Goal: Information Seeking & Learning: Learn about a topic

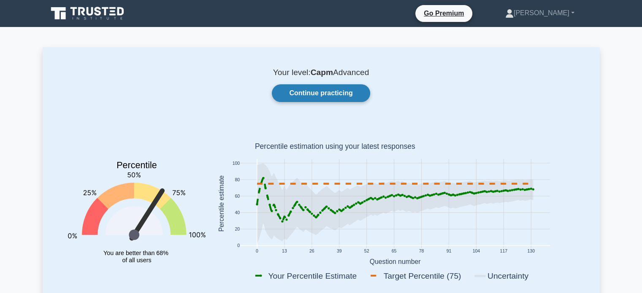
click at [308, 98] on link "Continue practicing" at bounding box center [321, 93] width 98 height 18
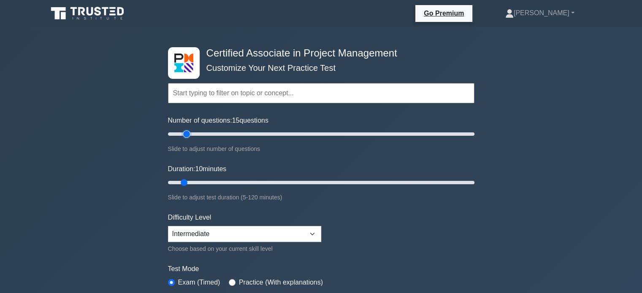
type input "15"
click at [186, 134] on input "Number of questions: 15 questions" at bounding box center [321, 134] width 307 height 10
click at [179, 182] on input "Duration: 10 minutes" at bounding box center [321, 183] width 307 height 10
click at [187, 180] on input "Duration: 10 minutes" at bounding box center [321, 183] width 307 height 10
click at [189, 183] on input "Duration: 10 minutes" at bounding box center [321, 183] width 307 height 10
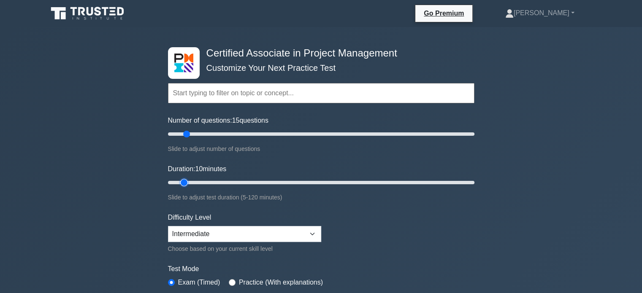
click at [189, 182] on input "Duration: 10 minutes" at bounding box center [321, 183] width 307 height 10
type input "15"
click at [195, 182] on input "Duration: 10 minutes" at bounding box center [321, 183] width 307 height 10
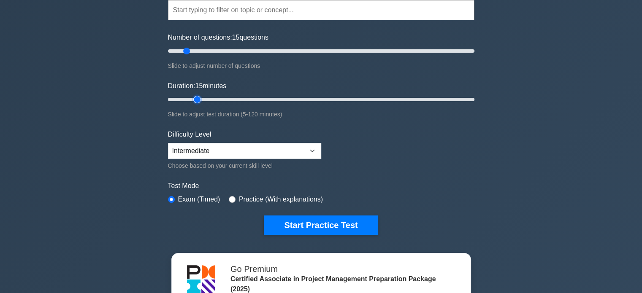
scroll to position [127, 0]
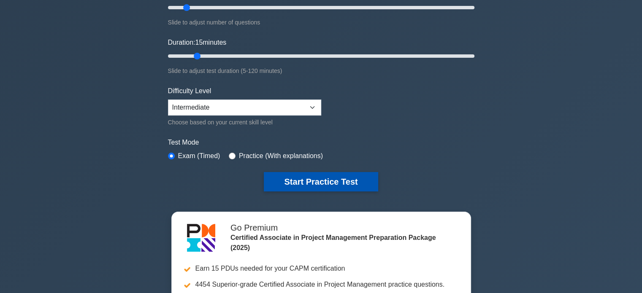
click at [297, 187] on button "Start Practice Test" at bounding box center [321, 181] width 114 height 19
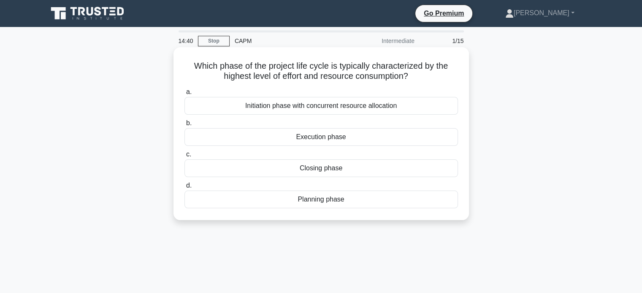
click at [279, 135] on div "Execution phase" at bounding box center [322, 137] width 274 height 18
click at [185, 126] on input "b. Execution phase" at bounding box center [185, 123] width 0 height 5
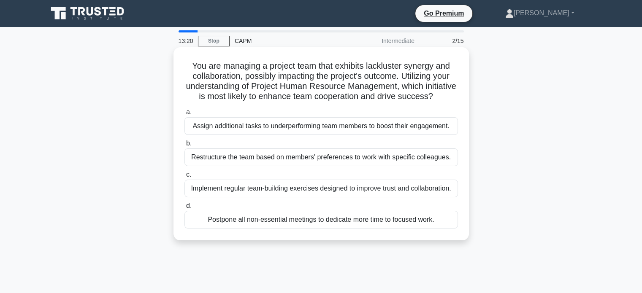
click at [206, 198] on div "Implement regular team-building exercises designed to improve trust and collabo…" at bounding box center [322, 189] width 274 height 18
click at [185, 178] on input "c. Implement regular team-building exercises designed to improve trust and coll…" at bounding box center [185, 174] width 0 height 5
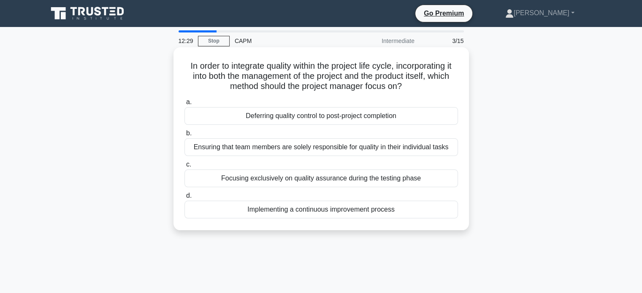
click at [240, 142] on div "Ensuring that team members are solely responsible for quality in their individu…" at bounding box center [322, 148] width 274 height 18
click at [198, 150] on div "Ensuring that team members are solely responsible for quality in their individu…" at bounding box center [322, 148] width 274 height 18
click at [185, 136] on input "b. Ensuring that team members are solely responsible for quality in their indiv…" at bounding box center [185, 133] width 0 height 5
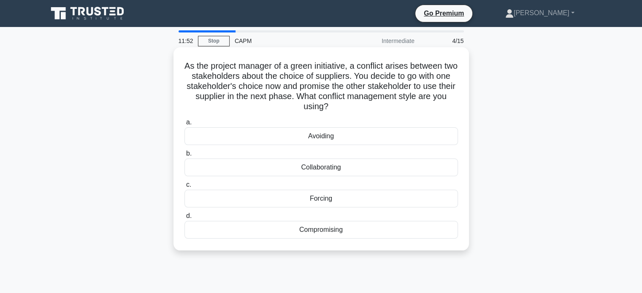
click at [299, 232] on div "Compromising" at bounding box center [322, 230] width 274 height 18
click at [185, 219] on input "d. Compromising" at bounding box center [185, 216] width 0 height 5
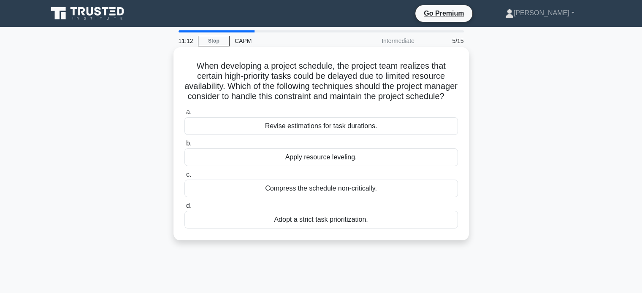
click at [258, 166] on div "Apply resource leveling." at bounding box center [322, 158] width 274 height 18
click at [185, 147] on input "b. Apply resource leveling." at bounding box center [185, 143] width 0 height 5
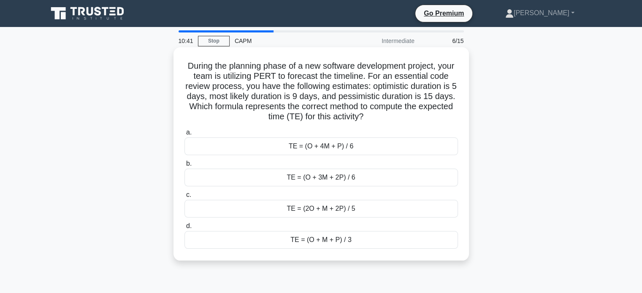
click at [309, 141] on div "TE = (O + 4M + P) / 6" at bounding box center [322, 147] width 274 height 18
click at [185, 136] on input "a. TE = (O + 4M + P) / 6" at bounding box center [185, 132] width 0 height 5
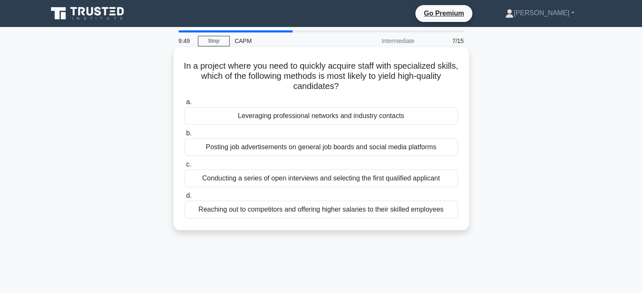
click at [243, 151] on div "Posting job advertisements on general job boards and social media platforms" at bounding box center [322, 148] width 274 height 18
click at [185, 136] on input "b. Posting job advertisements on general job boards and social media platforms" at bounding box center [185, 133] width 0 height 5
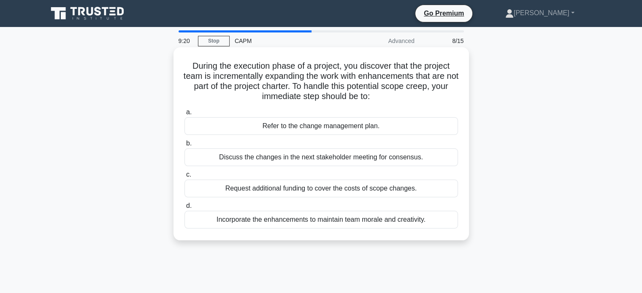
click at [317, 126] on div "Refer to the change management plan." at bounding box center [322, 126] width 274 height 18
click at [185, 115] on input "a. Refer to the change management plan." at bounding box center [185, 112] width 0 height 5
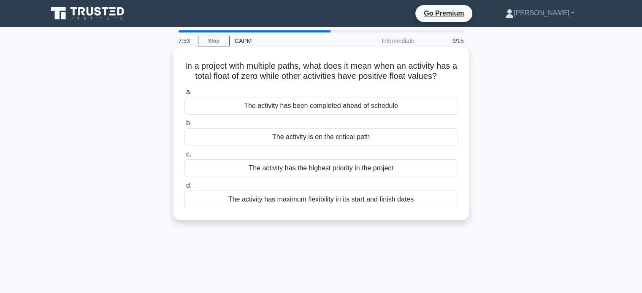
click at [274, 136] on div "The activity is on the critical path" at bounding box center [322, 137] width 274 height 18
click at [185, 126] on input "b. The activity is on the critical path" at bounding box center [185, 123] width 0 height 5
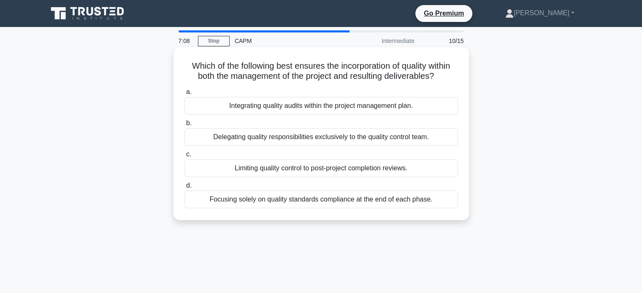
click at [227, 117] on div "a. Integrating quality audits within the project management plan. b. Delegating…" at bounding box center [321, 147] width 284 height 125
click at [228, 114] on div "Integrating quality audits within the project management plan." at bounding box center [322, 106] width 274 height 18
click at [185, 95] on input "a. Integrating quality audits within the project management plan." at bounding box center [185, 92] width 0 height 5
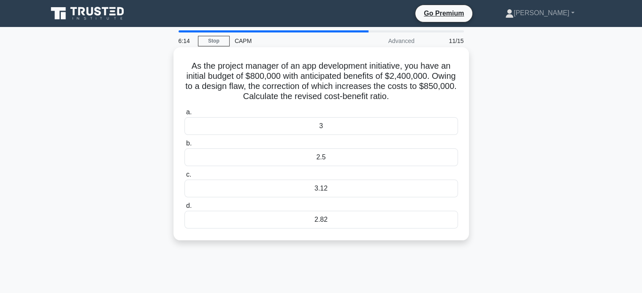
click at [323, 228] on div "2.82" at bounding box center [322, 220] width 274 height 18
click at [185, 209] on input "d. 2.82" at bounding box center [185, 206] width 0 height 5
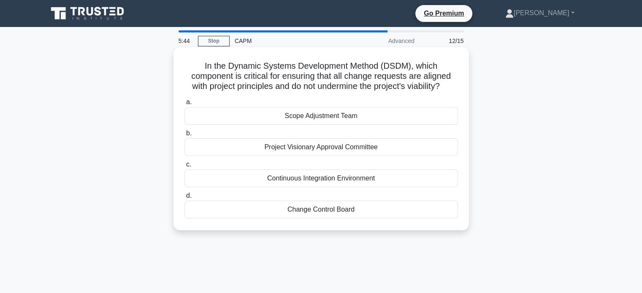
click at [289, 152] on div "Project Visionary Approval Committee" at bounding box center [322, 148] width 274 height 18
click at [185, 136] on input "b. Project Visionary Approval Committee" at bounding box center [185, 133] width 0 height 5
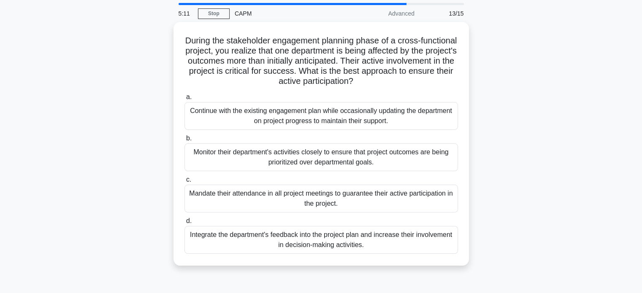
scroll to position [42, 0]
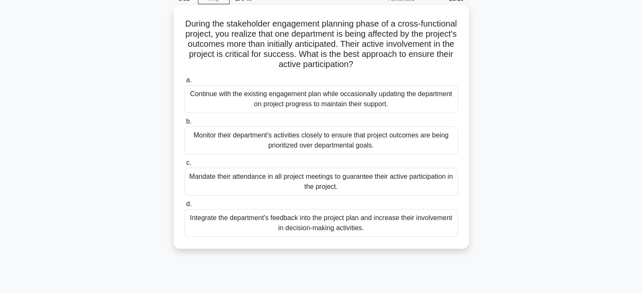
click at [256, 146] on div "Monitor their department's activities closely to ensure that project outcomes a…" at bounding box center [322, 141] width 274 height 28
click at [185, 125] on input "b. Monitor their department's activities closely to ensure that project outcome…" at bounding box center [185, 121] width 0 height 5
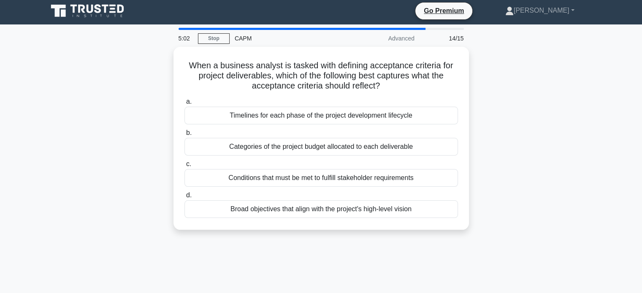
scroll to position [0, 0]
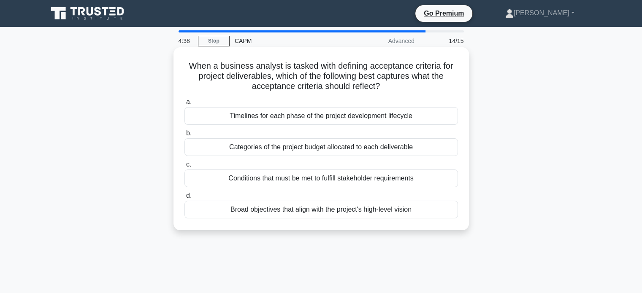
click at [226, 126] on div "a. Timelines for each phase of the project development lifecycle b. Categories …" at bounding box center [321, 157] width 284 height 125
click at [226, 123] on div "Timelines for each phase of the project development lifecycle" at bounding box center [322, 116] width 274 height 18
click at [185, 105] on input "a. Timelines for each phase of the project development lifecycle" at bounding box center [185, 102] width 0 height 5
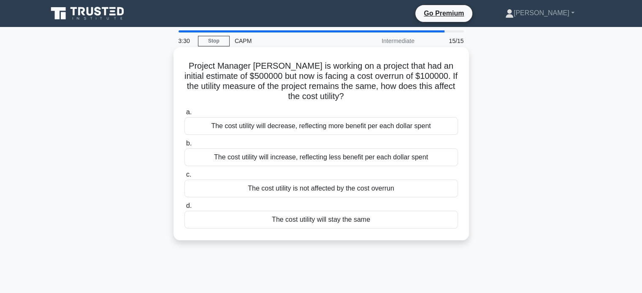
click at [264, 162] on div "The cost utility will increase, reflecting less benefit per each dollar spent" at bounding box center [322, 158] width 274 height 18
click at [185, 147] on input "b. The cost utility will increase, reflecting less benefit per each dollar spent" at bounding box center [185, 143] width 0 height 5
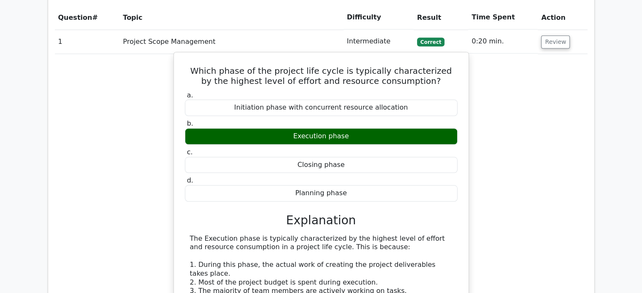
scroll to position [760, 0]
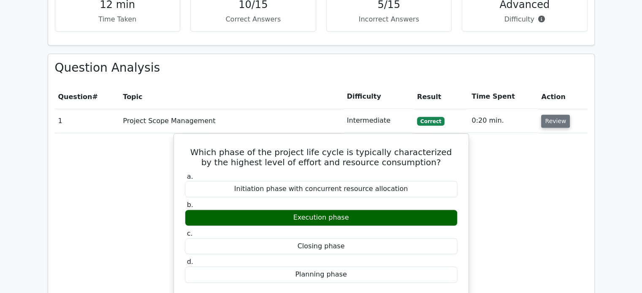
click at [554, 115] on button "Review" at bounding box center [555, 121] width 29 height 13
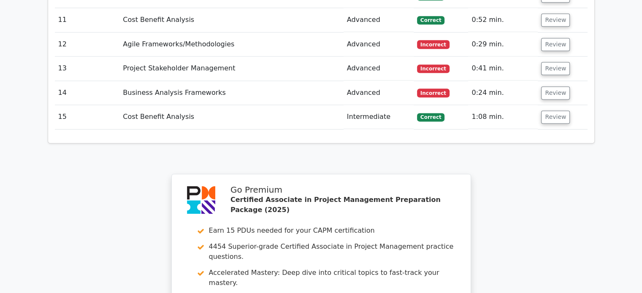
scroll to position [1056, 0]
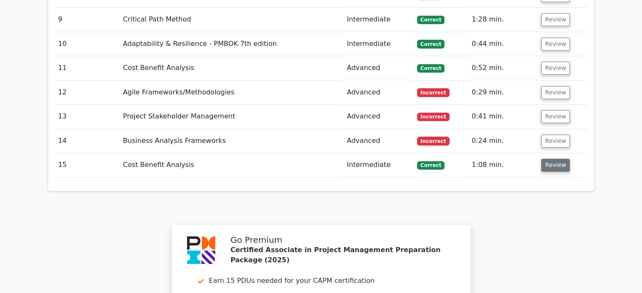
click at [552, 159] on button "Review" at bounding box center [555, 165] width 29 height 13
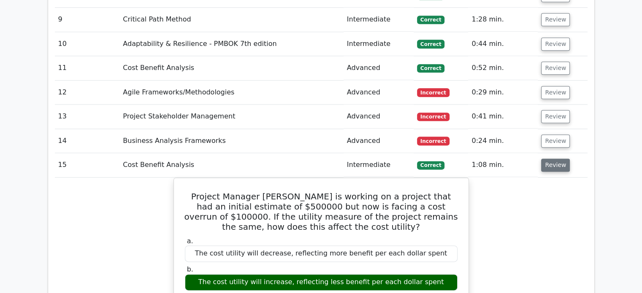
click at [552, 159] on button "Review" at bounding box center [555, 165] width 29 height 13
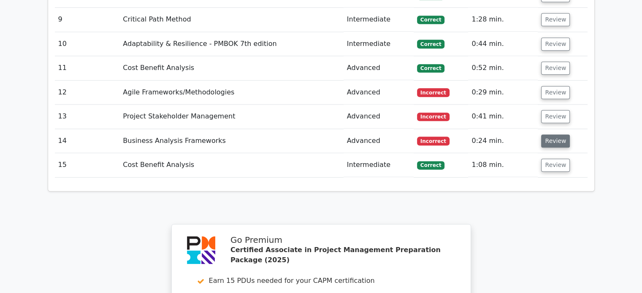
click at [558, 135] on button "Review" at bounding box center [555, 141] width 29 height 13
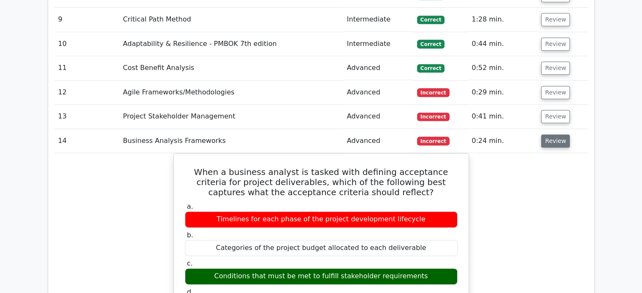
click at [559, 135] on button "Review" at bounding box center [555, 141] width 29 height 13
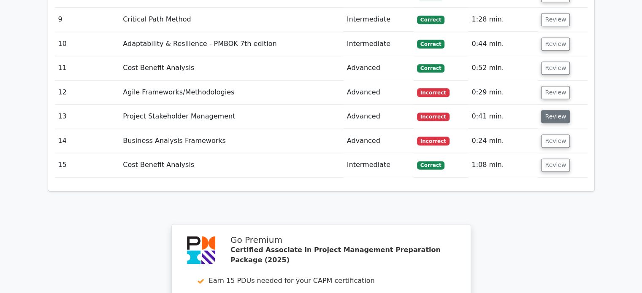
click at [557, 110] on button "Review" at bounding box center [555, 116] width 29 height 13
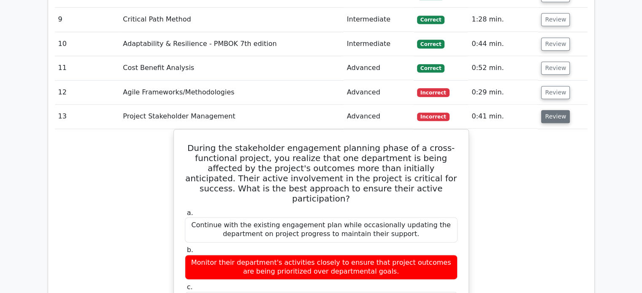
click at [557, 110] on button "Review" at bounding box center [555, 116] width 29 height 13
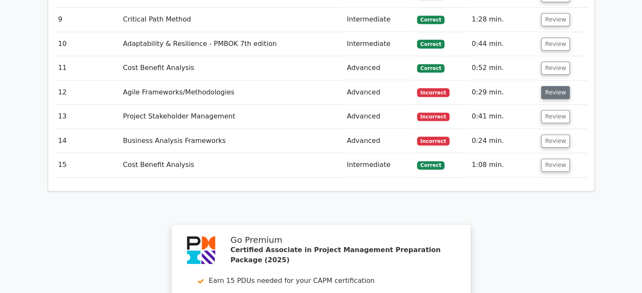
click at [557, 86] on button "Review" at bounding box center [555, 92] width 29 height 13
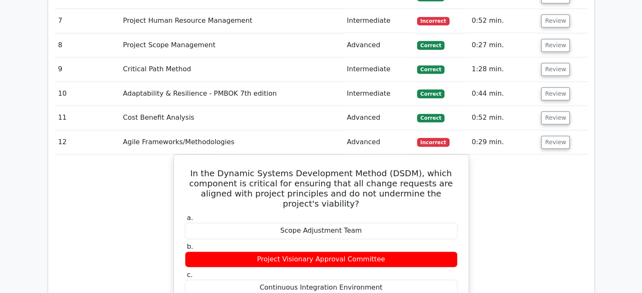
scroll to position [971, 0]
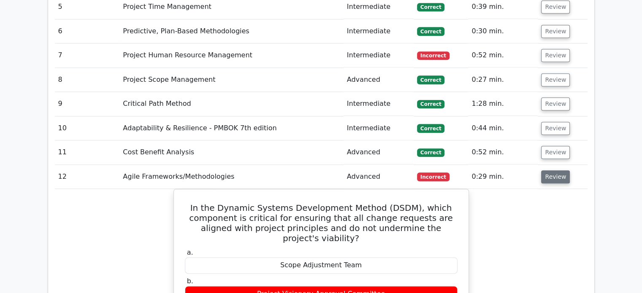
click at [544, 171] on button "Review" at bounding box center [555, 177] width 29 height 13
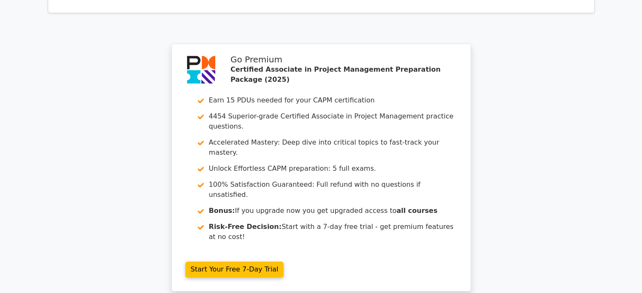
scroll to position [1316, 0]
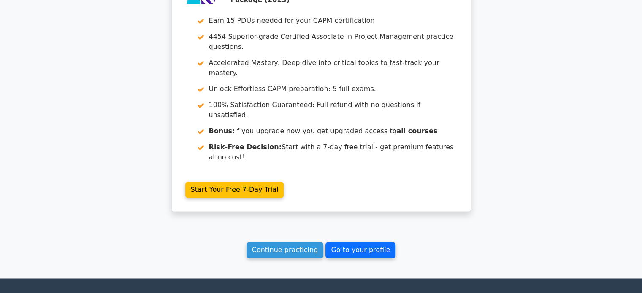
click at [333, 242] on link "Go to your profile" at bounding box center [361, 250] width 70 height 16
